Goal: Obtain resource: Obtain resource

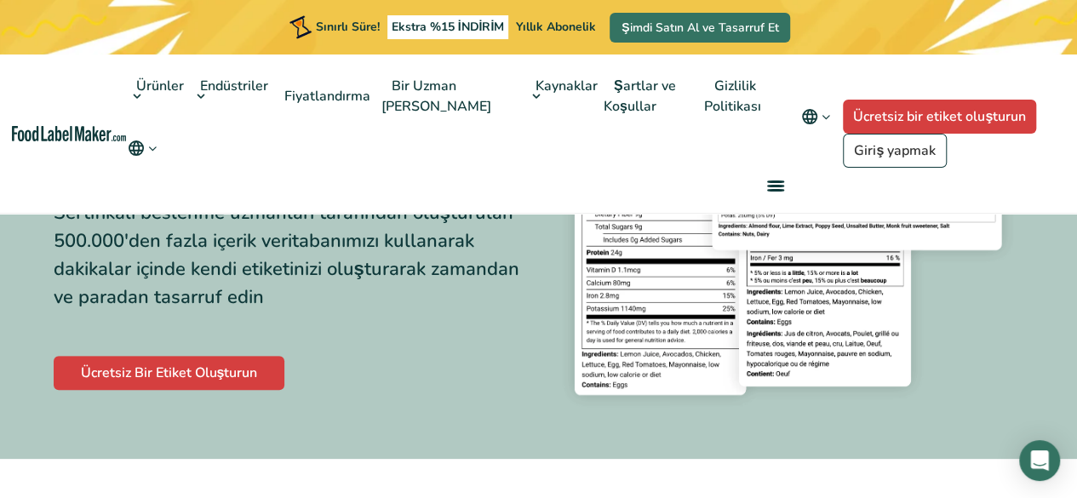
scroll to position [255, 0]
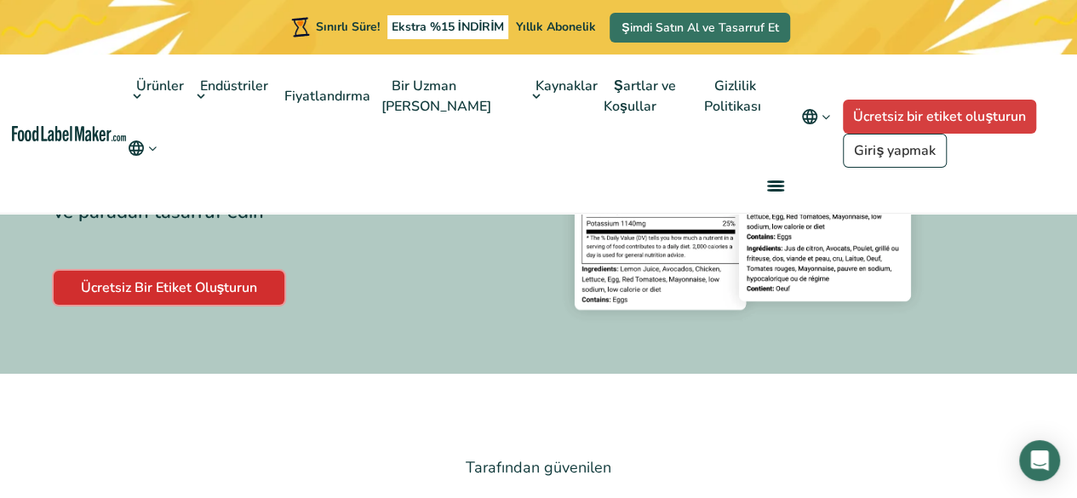
click at [215, 289] on font "Ücretsiz Bir Etiket Oluşturun" at bounding box center [169, 287] width 177 height 19
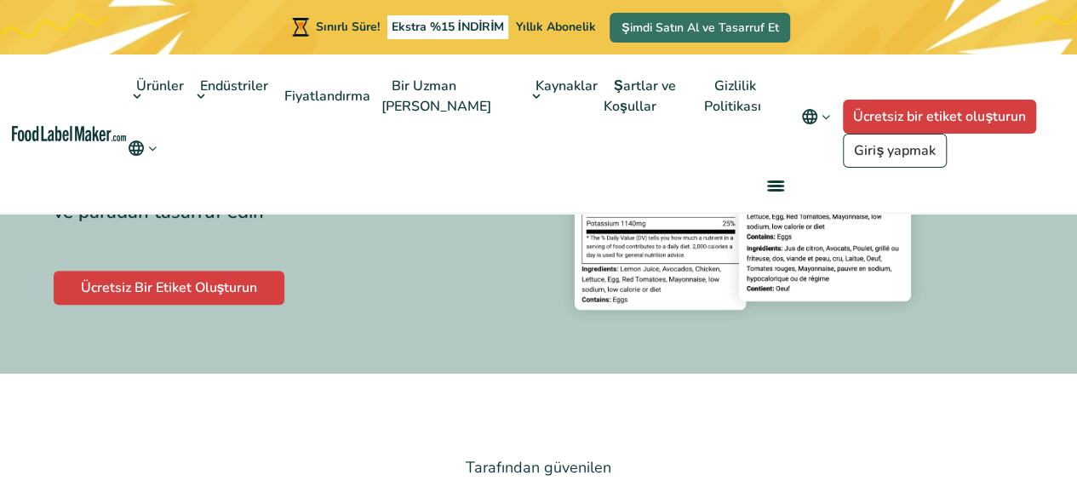
scroll to position [241, 0]
